Goal: Task Accomplishment & Management: Manage account settings

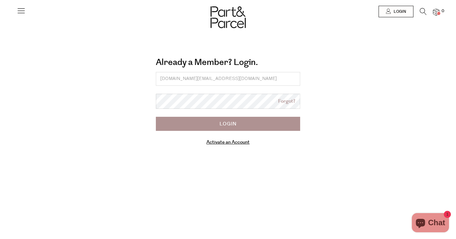
type input "ecology.ck@gmail.com"
click at [230, 129] on input "Login" at bounding box center [228, 124] width 144 height 14
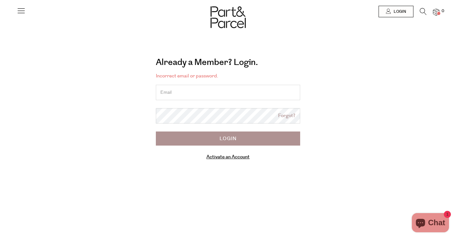
click at [291, 113] on link "Forgot?" at bounding box center [286, 115] width 17 height 7
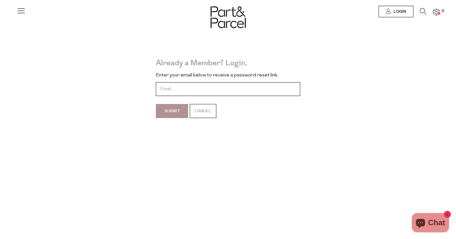
click at [204, 88] on input "email" at bounding box center [228, 89] width 144 height 14
type input "[DOMAIN_NAME][EMAIL_ADDRESS][DOMAIN_NAME]"
click at [175, 112] on input "Submit" at bounding box center [172, 111] width 32 height 14
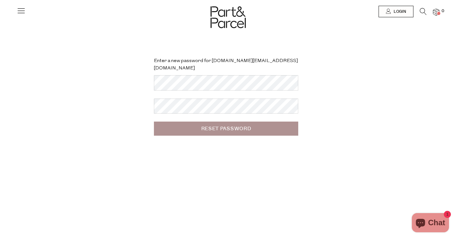
click at [207, 122] on input "Reset Password" at bounding box center [226, 129] width 144 height 14
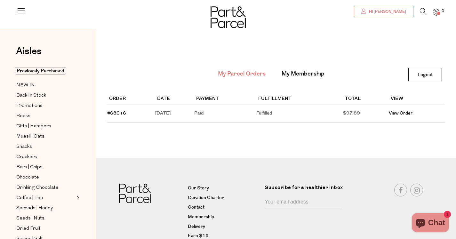
click at [395, 14] on span "Hi [PERSON_NAME]" at bounding box center [386, 11] width 39 height 5
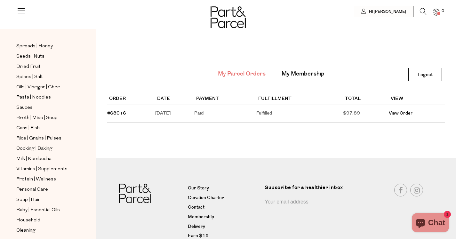
click at [302, 69] on li "My Membership" at bounding box center [303, 74] width 59 height 14
click at [299, 76] on link "My Membership" at bounding box center [303, 74] width 43 height 8
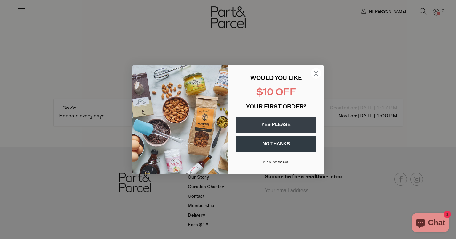
click at [290, 138] on button "NO THANKS" at bounding box center [275, 144] width 79 height 16
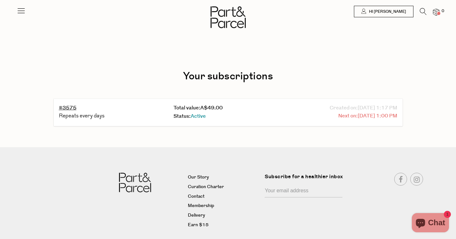
click at [358, 115] on span "08/18/2025 1:00 PM" at bounding box center [378, 116] width 40 height 8
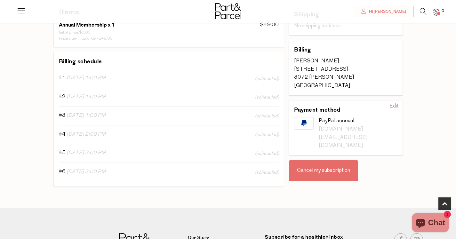
scroll to position [128, 0]
click at [320, 160] on div "Cancel my subscription" at bounding box center [323, 170] width 69 height 21
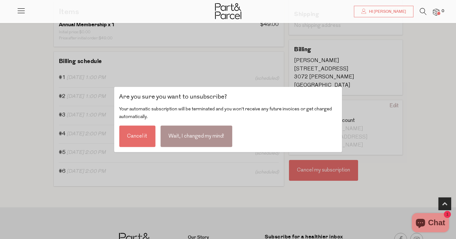
click at [142, 137] on div "Cancel it" at bounding box center [137, 136] width 36 height 21
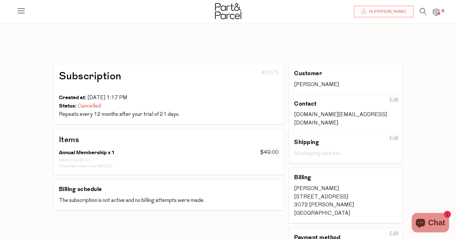
scroll to position [176, 0]
